Goal: Task Accomplishment & Management: Use online tool/utility

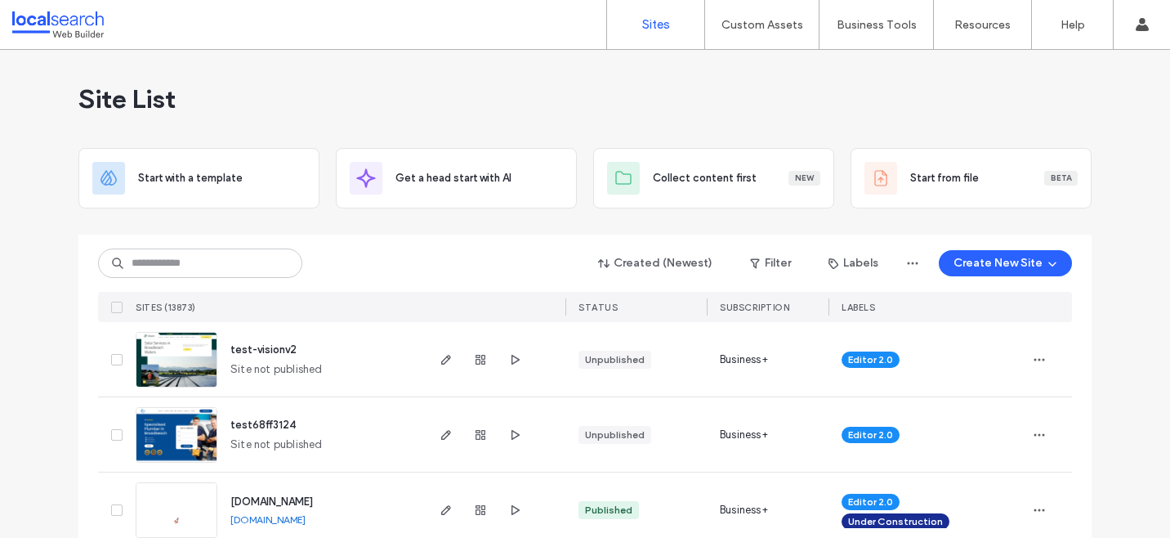
click at [145, 260] on input at bounding box center [200, 262] width 204 height 29
click at [201, 270] on input at bounding box center [200, 262] width 204 height 29
type input "*"
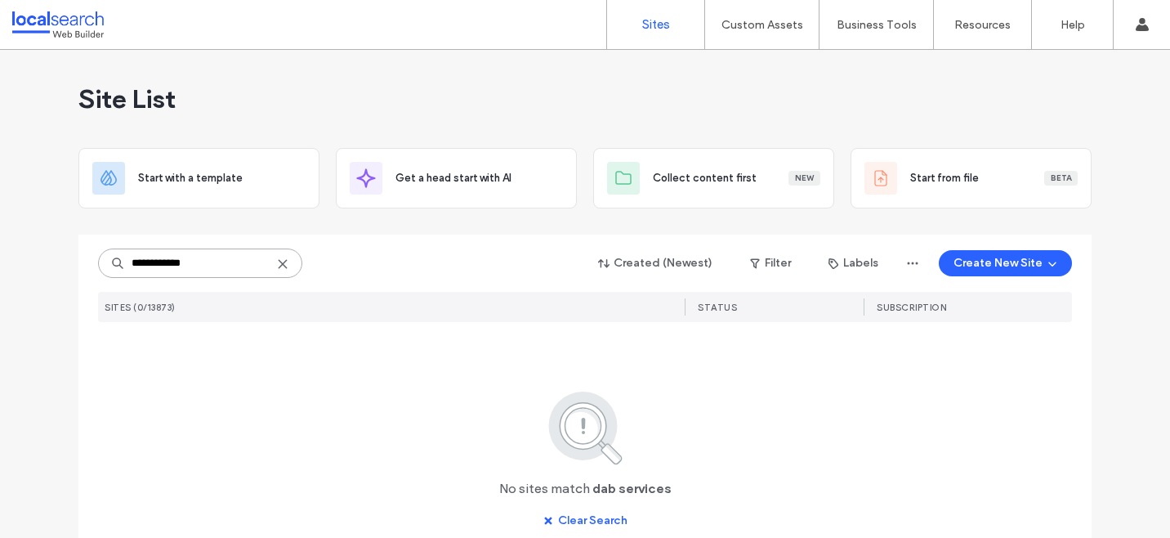
click at [150, 270] on input "**********" at bounding box center [200, 262] width 204 height 29
click at [149, 262] on input "**********" at bounding box center [200, 262] width 204 height 29
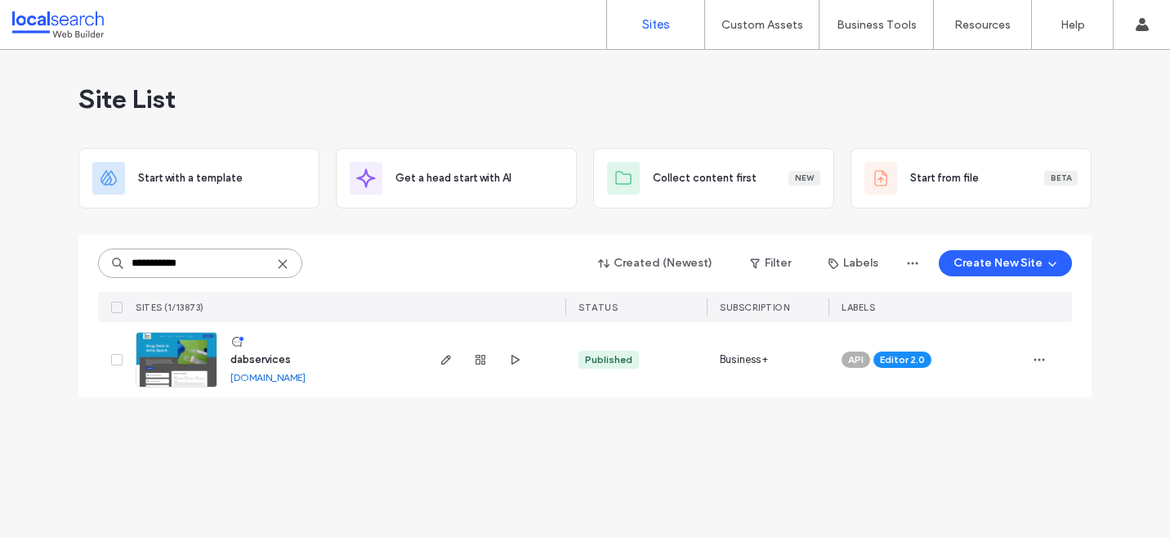
type input "**********"
click at [279, 360] on span "dabservices" at bounding box center [260, 359] width 60 height 12
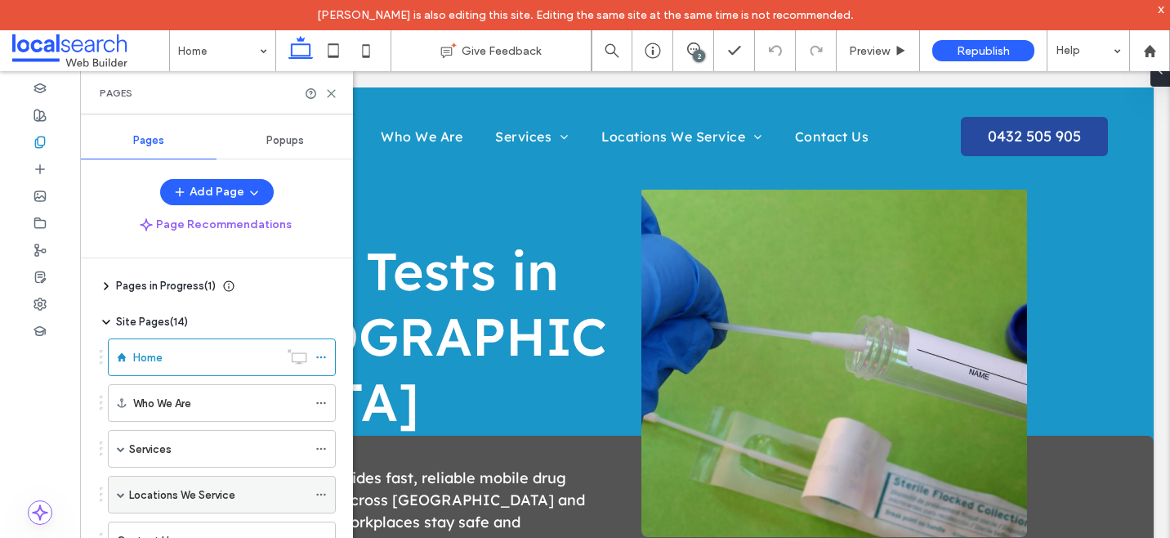
scroll to position [40, 0]
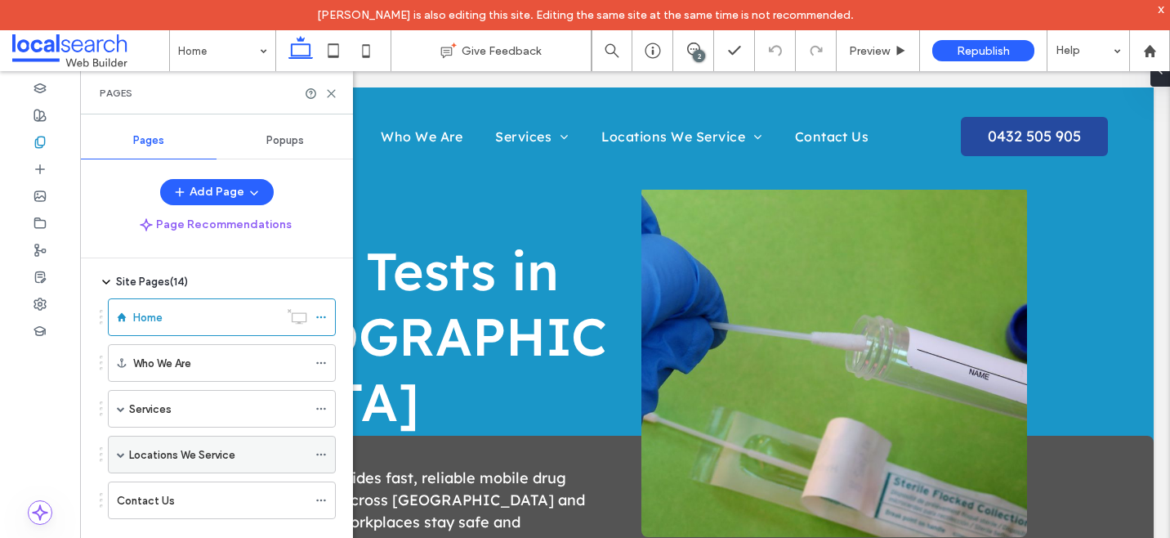
click at [123, 455] on span at bounding box center [121, 454] width 8 height 8
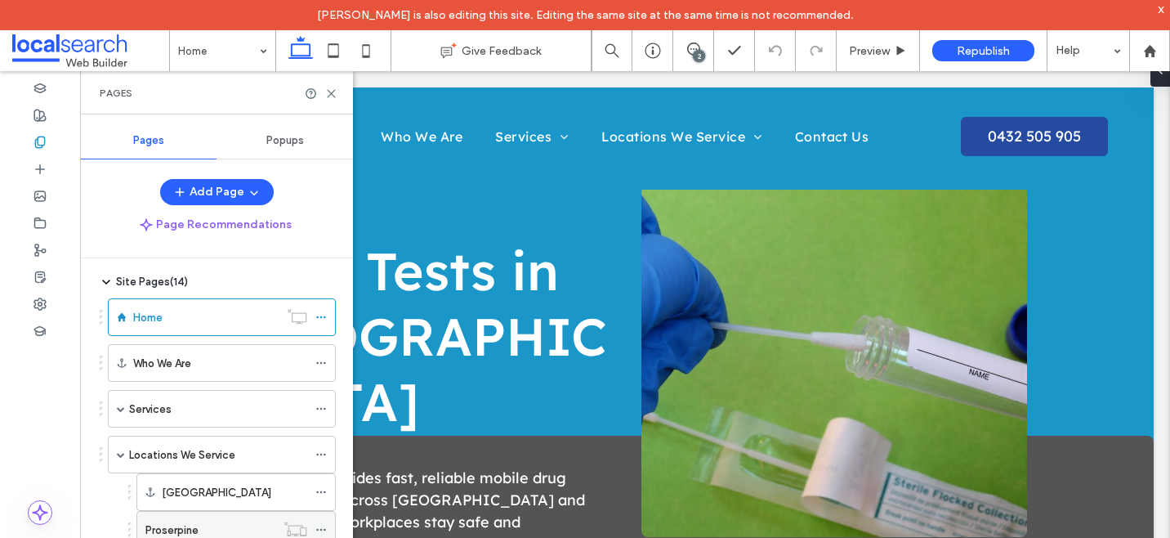
click at [195, 529] on label "Proserpine" at bounding box center [171, 530] width 53 height 29
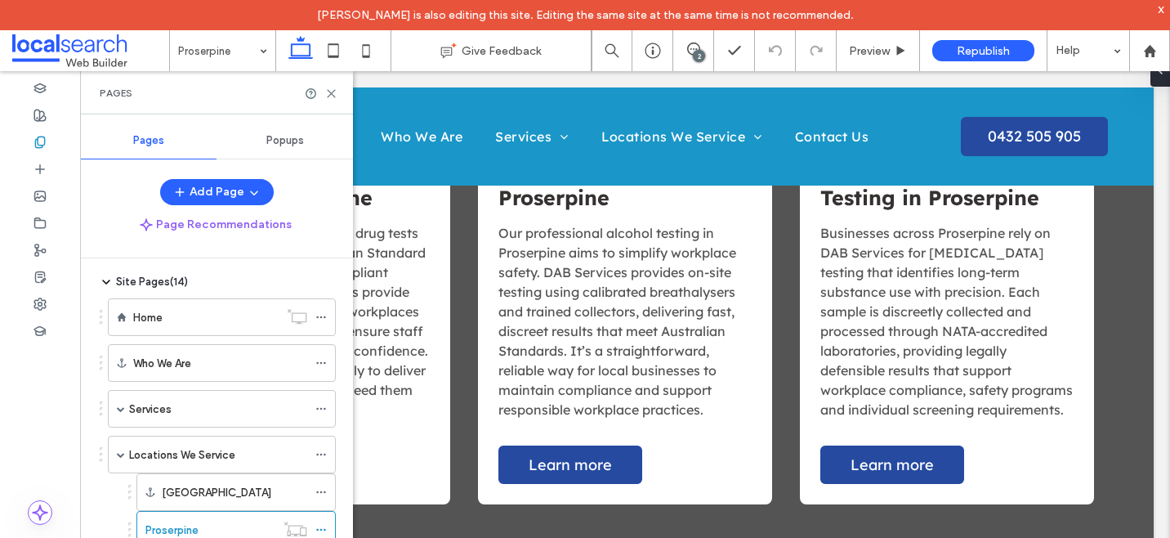
scroll to position [1274, 0]
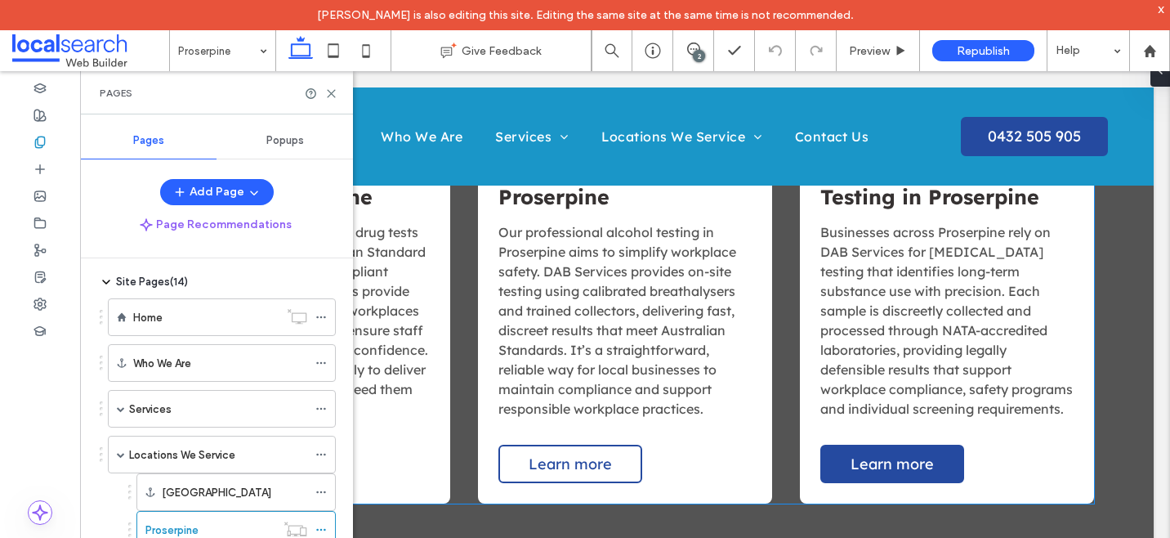
click at [576, 454] on span "Learn more" at bounding box center [570, 463] width 83 height 19
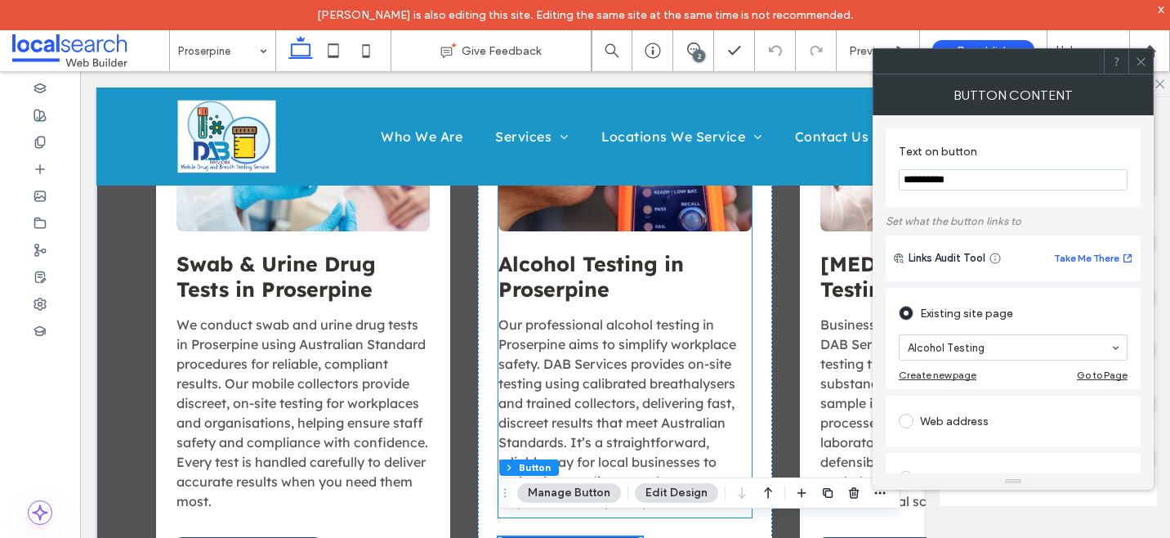
scroll to position [1178, 0]
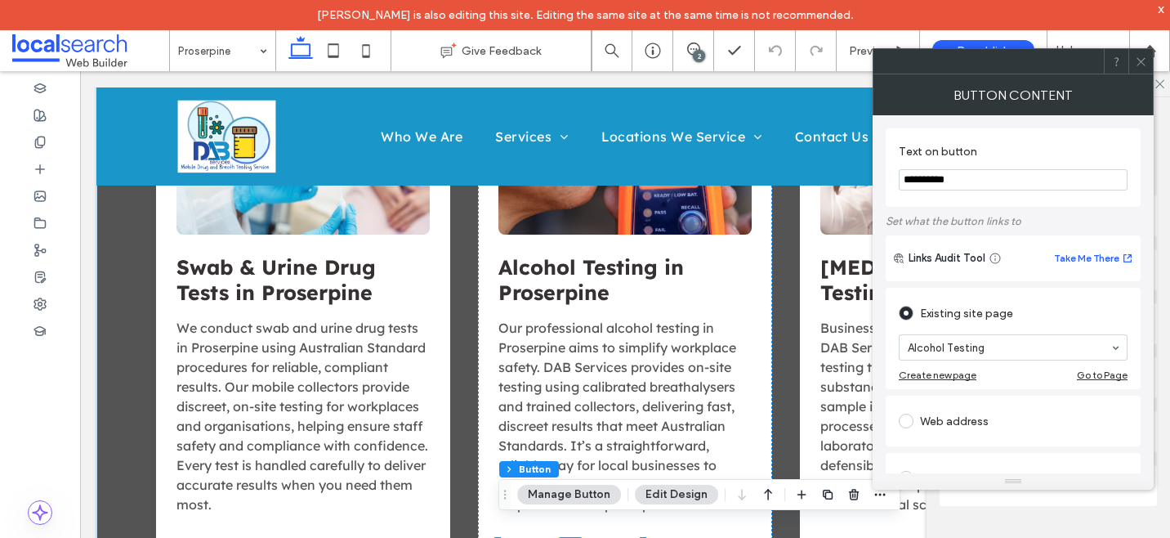
click at [1138, 57] on icon at bounding box center [1141, 62] width 12 height 12
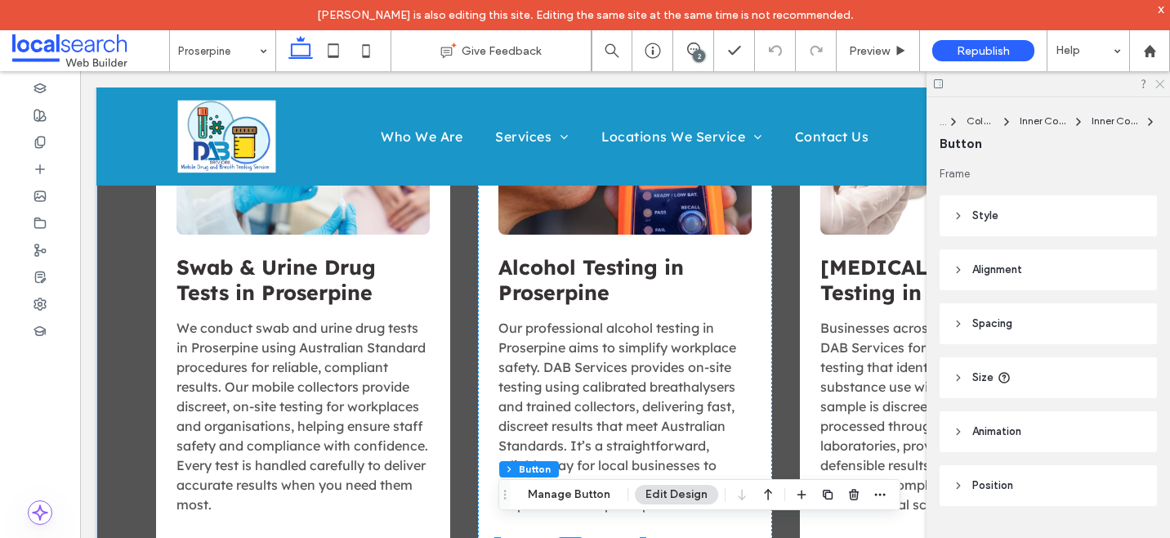
click at [1164, 87] on use at bounding box center [1160, 84] width 9 height 9
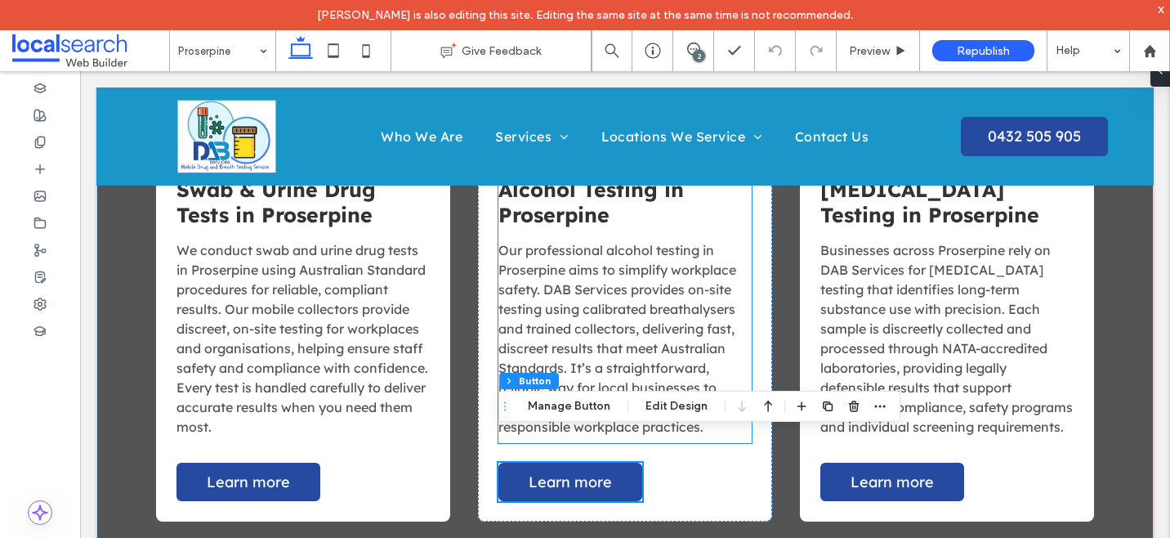
scroll to position [1274, 0]
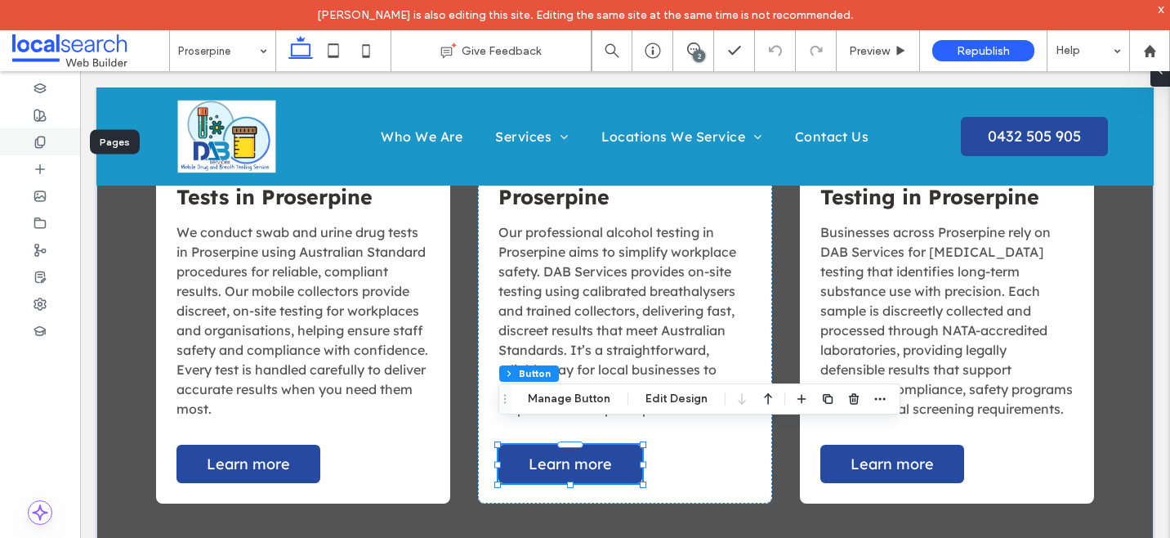
click at [44, 142] on use at bounding box center [39, 141] width 9 height 11
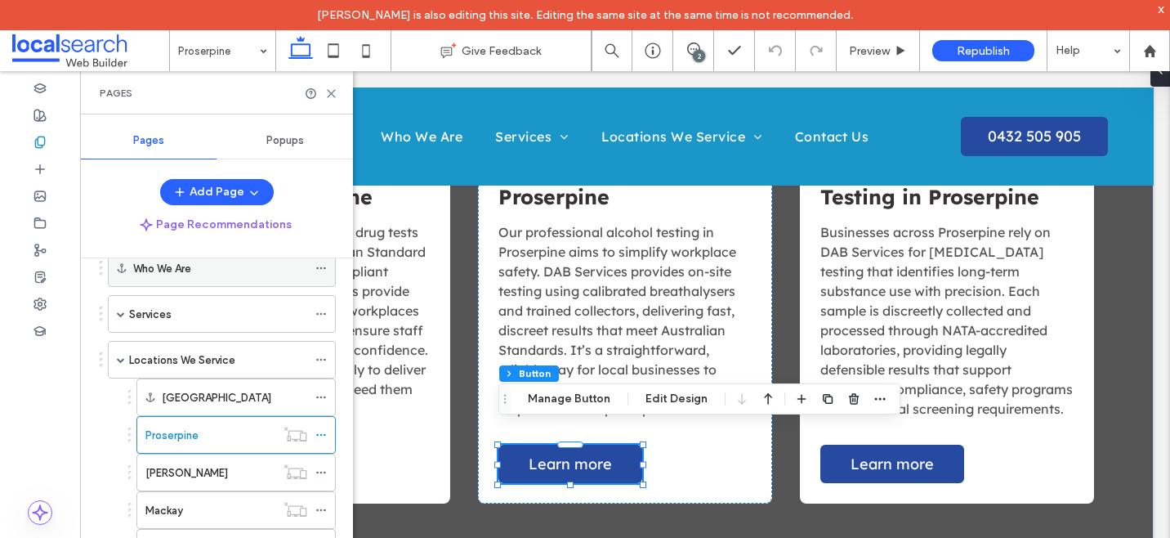
scroll to position [167, 0]
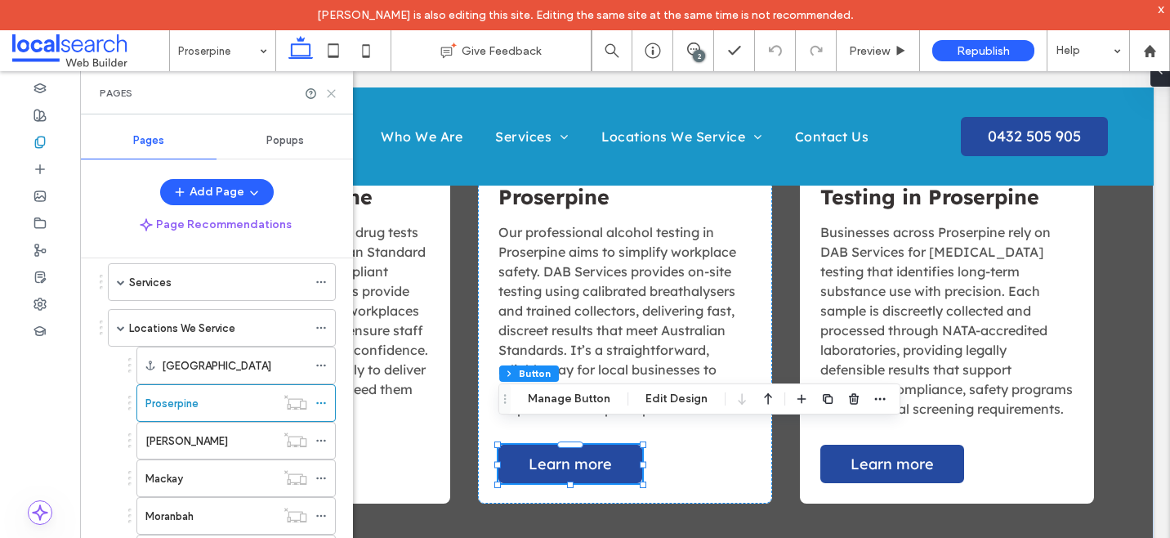
click at [334, 92] on icon at bounding box center [331, 93] width 12 height 12
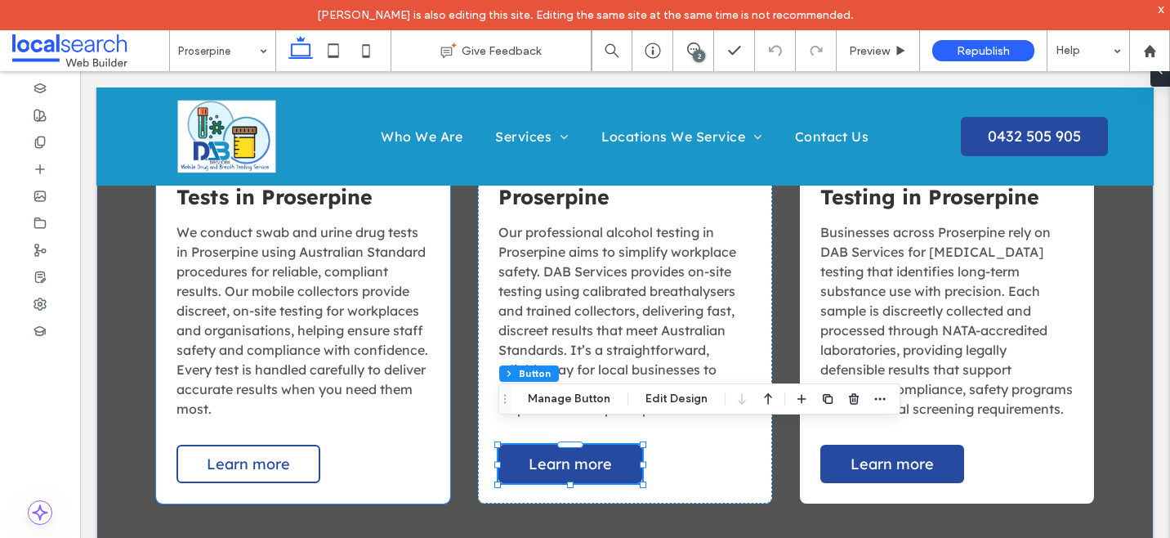
click at [245, 454] on span "Learn more" at bounding box center [248, 463] width 83 height 19
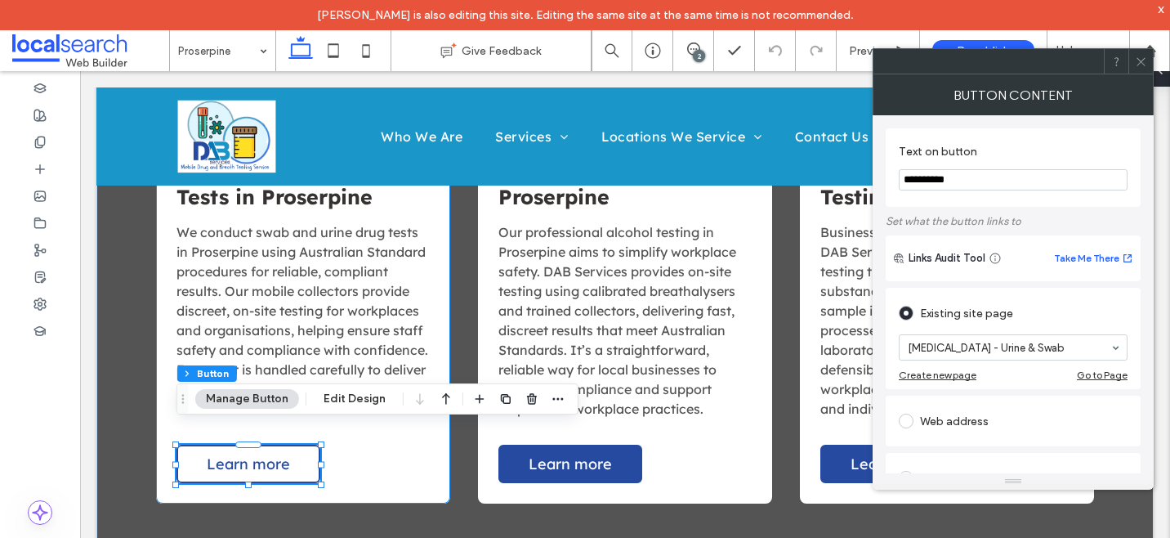
type input "**"
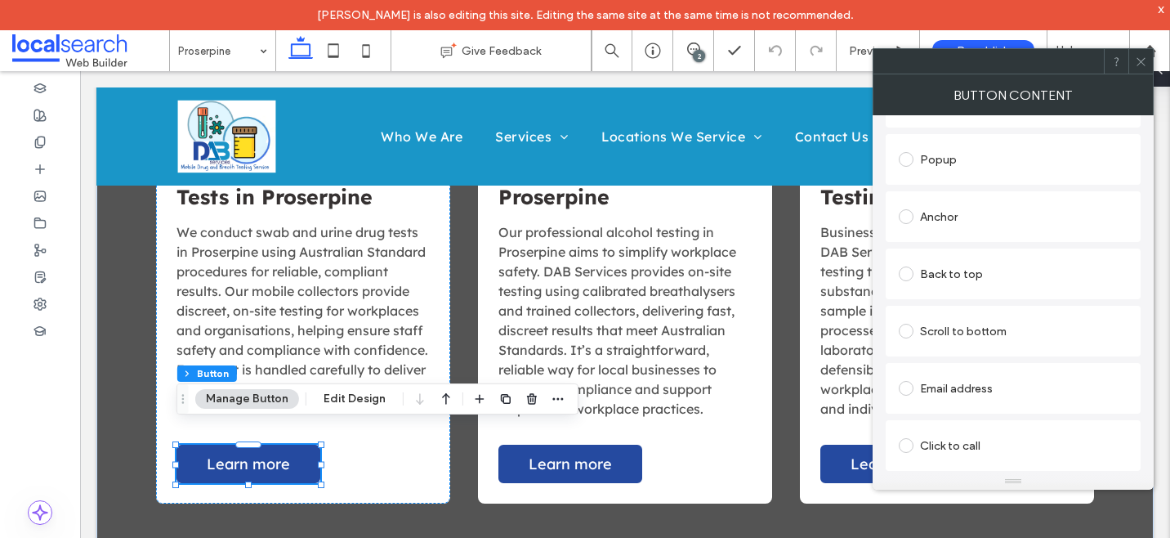
scroll to position [375, 0]
click at [1146, 59] on icon at bounding box center [1141, 62] width 12 height 12
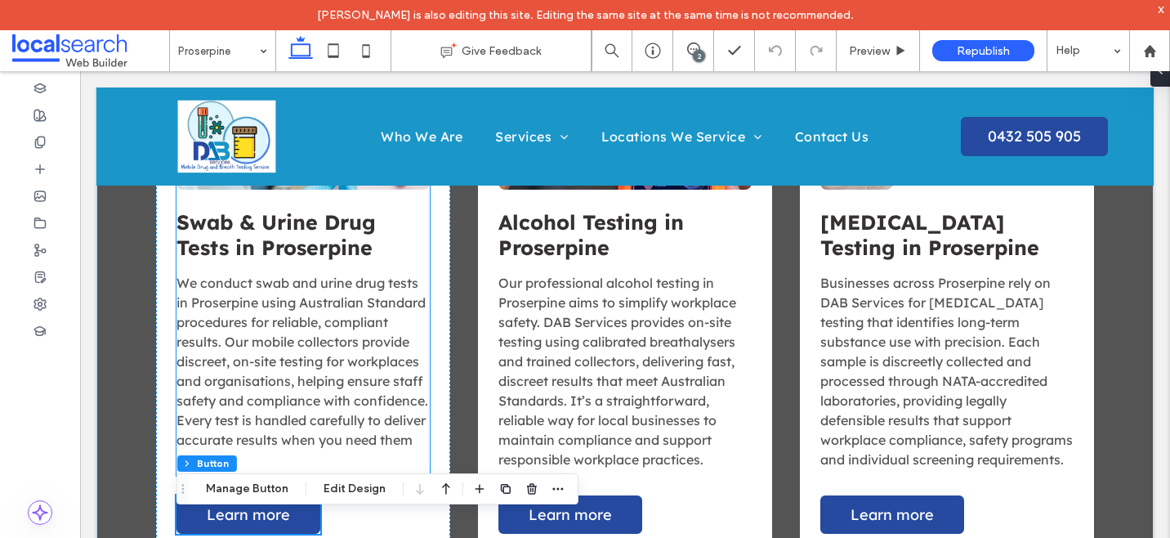
scroll to position [1225, 0]
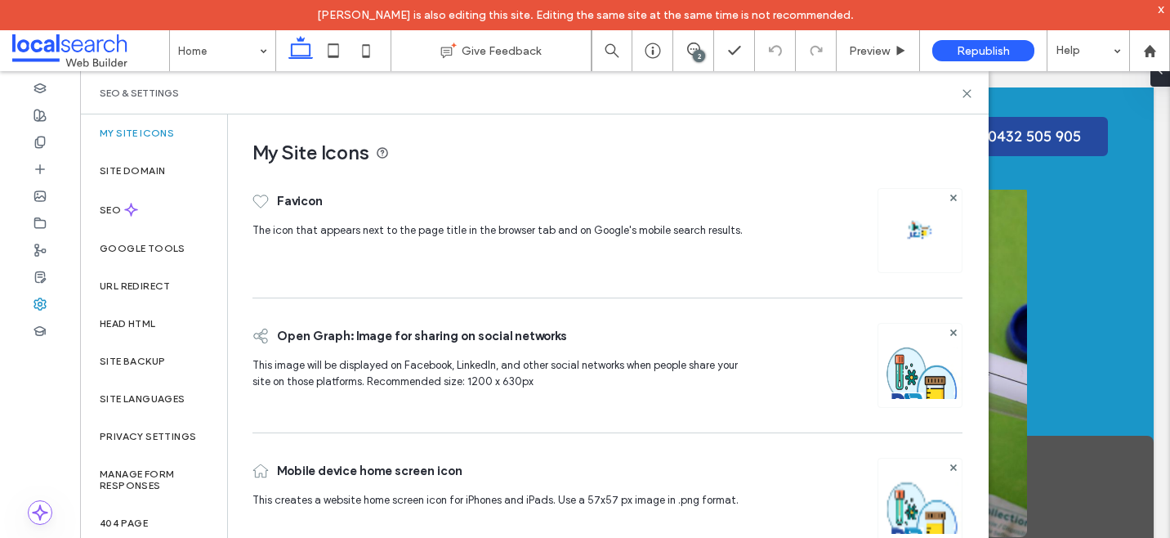
scroll to position [60, 0]
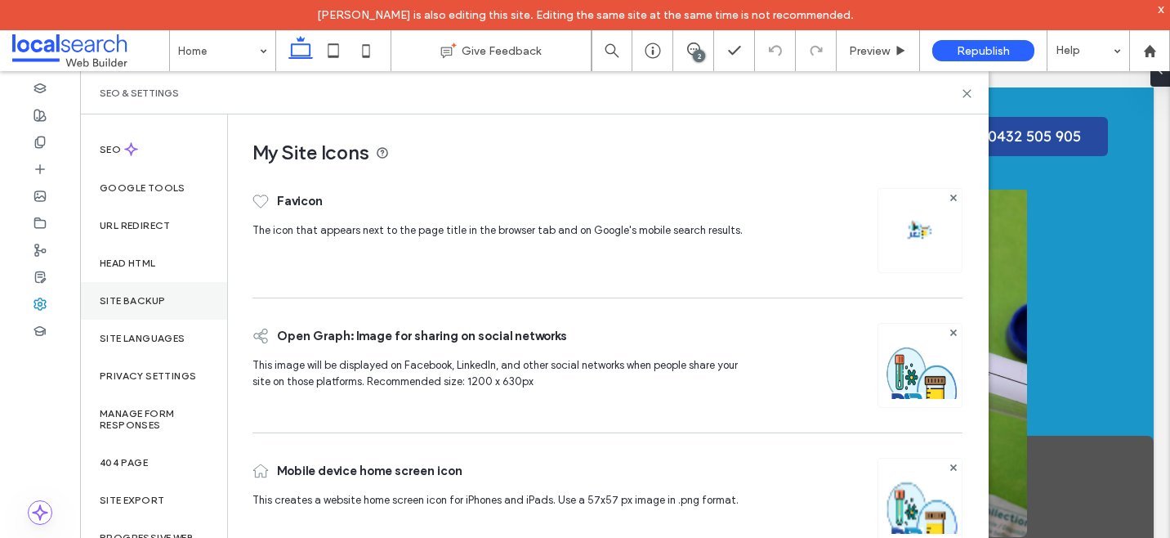
click at [158, 297] on label "Site Backup" at bounding box center [132, 300] width 65 height 11
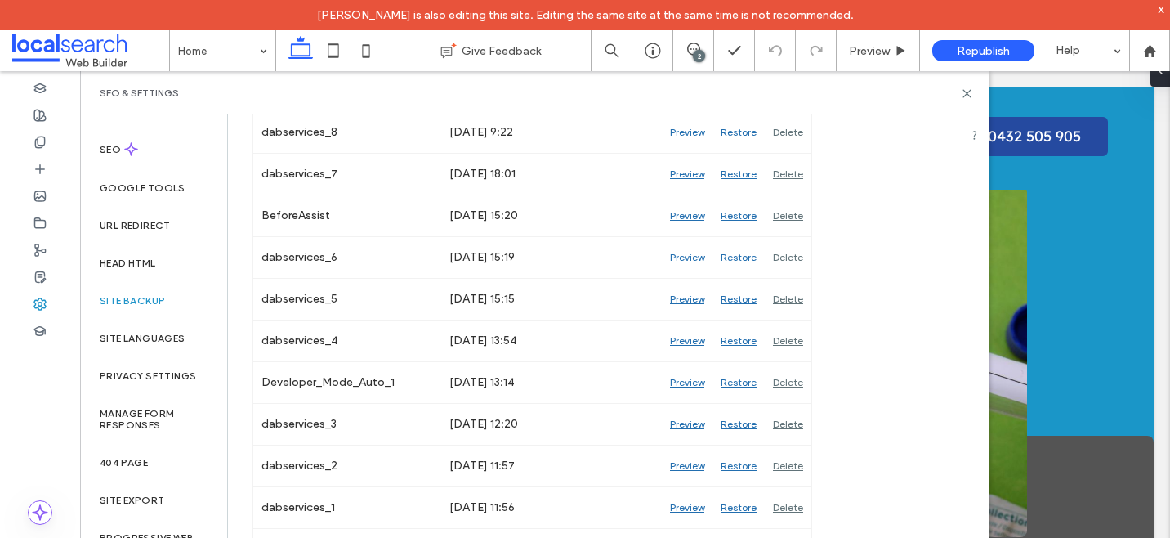
scroll to position [865, 0]
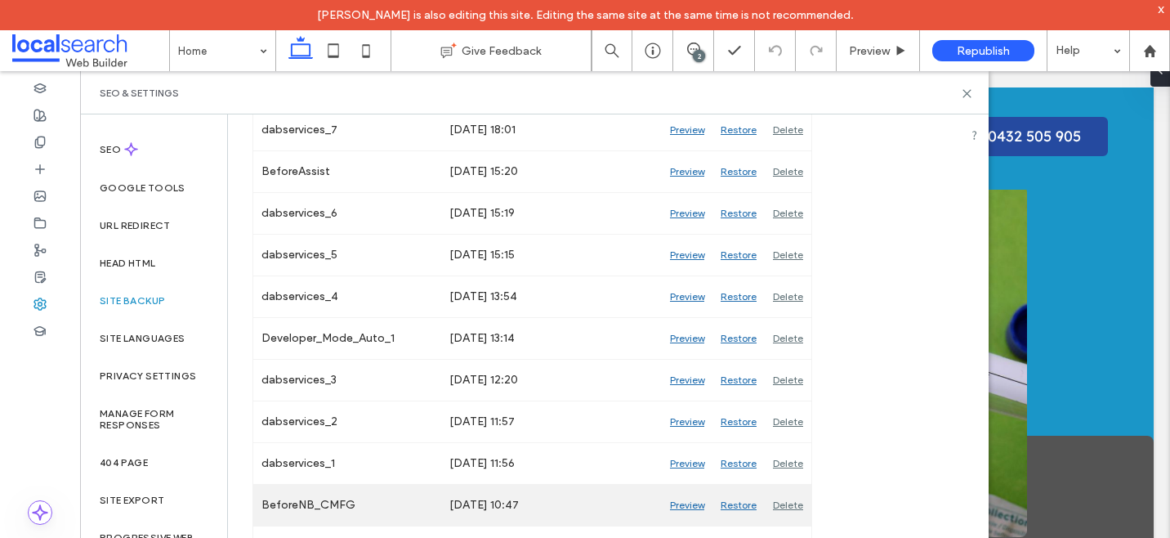
click at [688, 507] on div "Preview" at bounding box center [687, 505] width 51 height 41
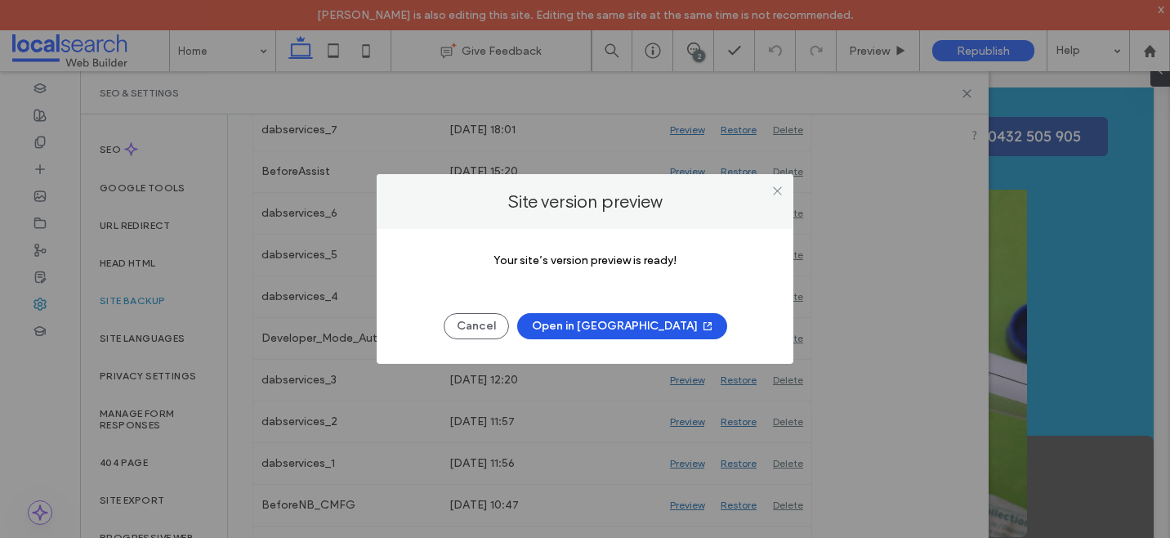
click at [641, 320] on button "Open in New Tab" at bounding box center [622, 326] width 210 height 26
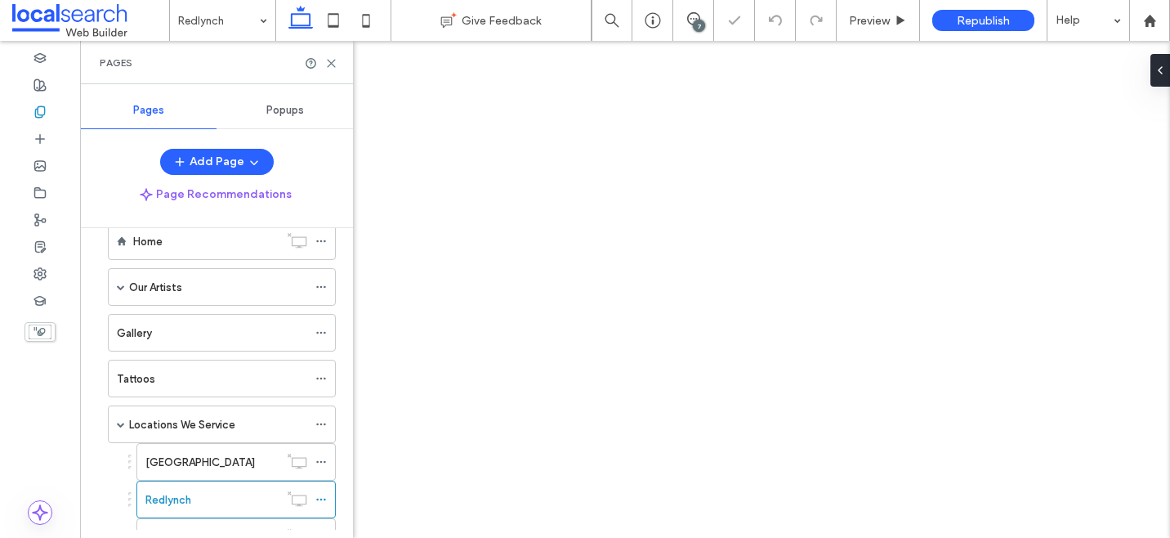
click at [333, 61] on use at bounding box center [331, 63] width 7 height 7
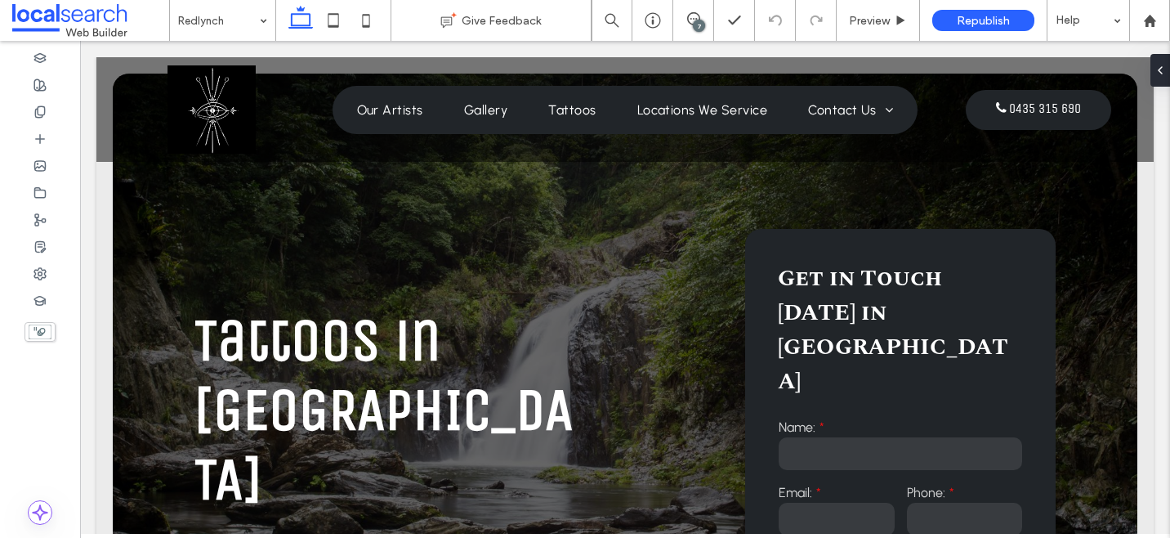
scroll to position [3228, 0]
